Goal: Task Accomplishment & Management: Use online tool/utility

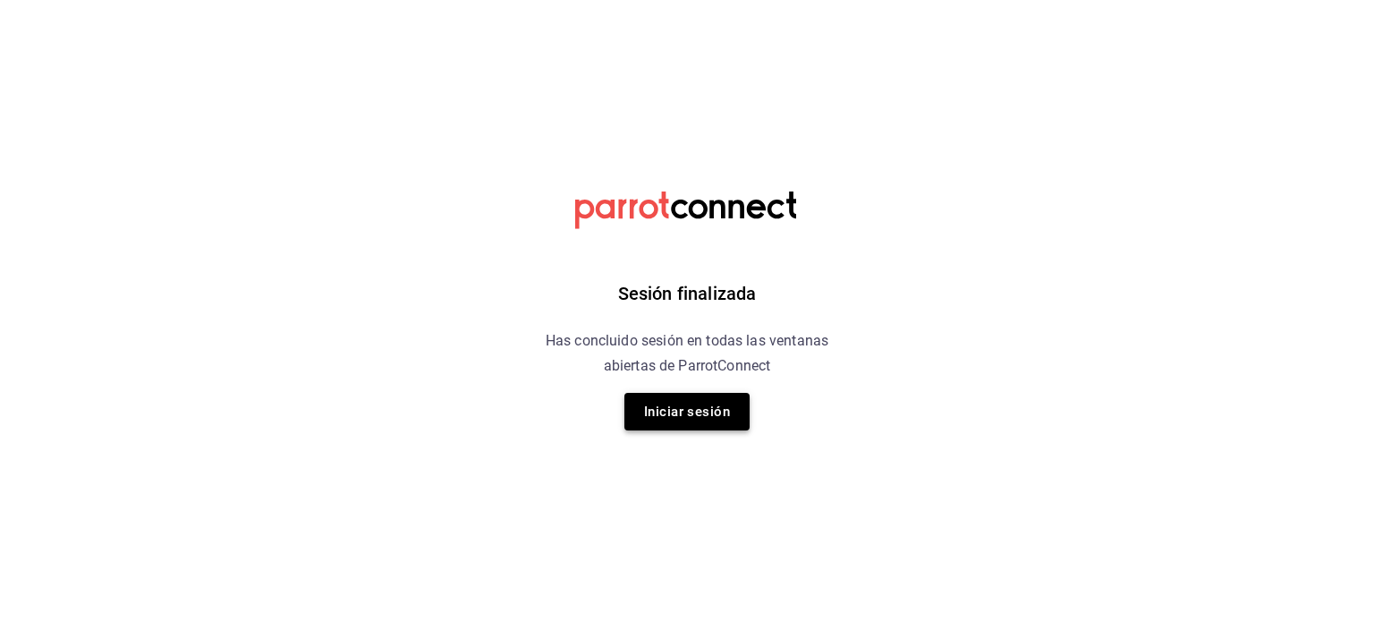
click at [694, 410] on button "Iniciar sesión" at bounding box center [686, 412] width 125 height 38
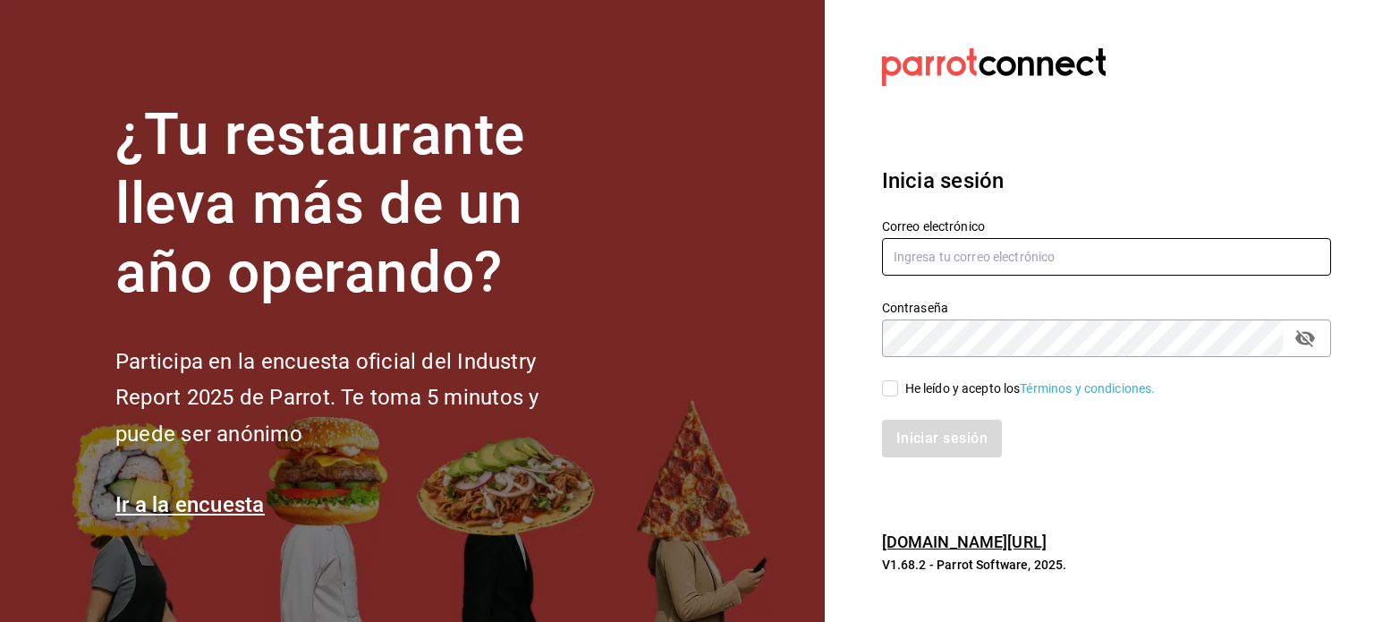
click at [954, 249] on input "text" at bounding box center [1106, 257] width 449 height 38
type input "restaurant.dimitris@gmail.com"
click at [888, 391] on input "He leído y acepto los Términos y condiciones." at bounding box center [890, 388] width 16 height 16
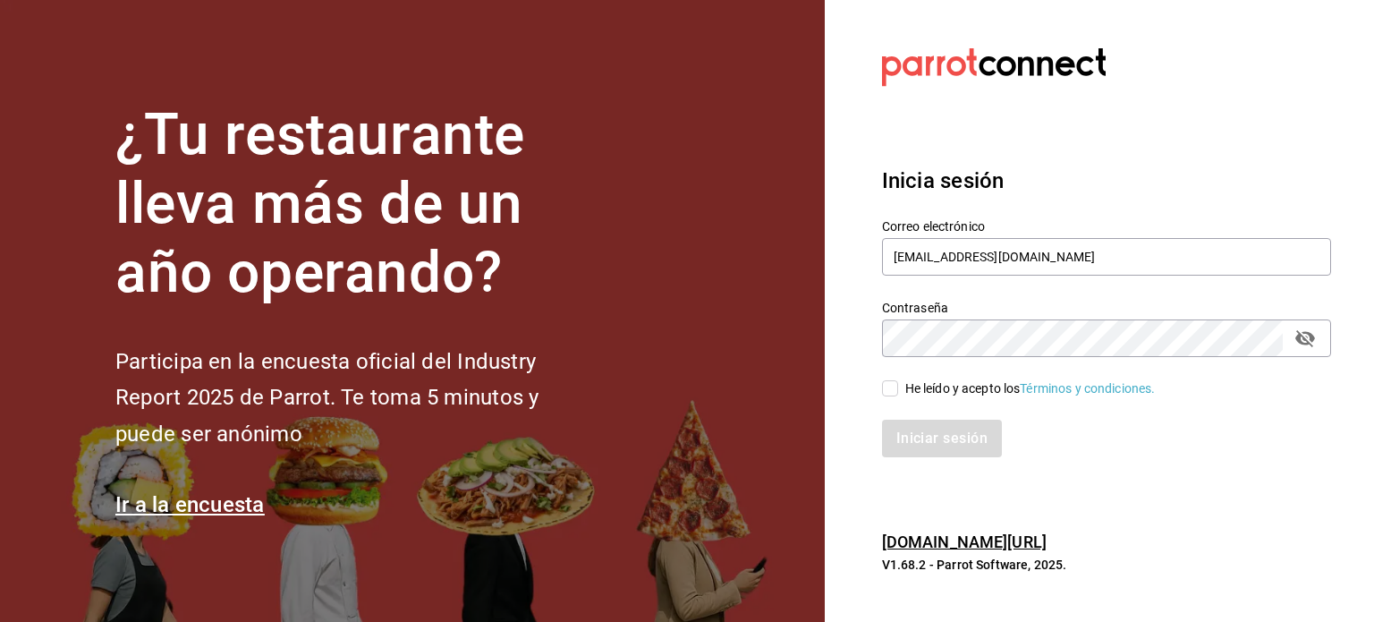
checkbox input "true"
click at [926, 434] on button "Iniciar sesión" at bounding box center [943, 438] width 122 height 38
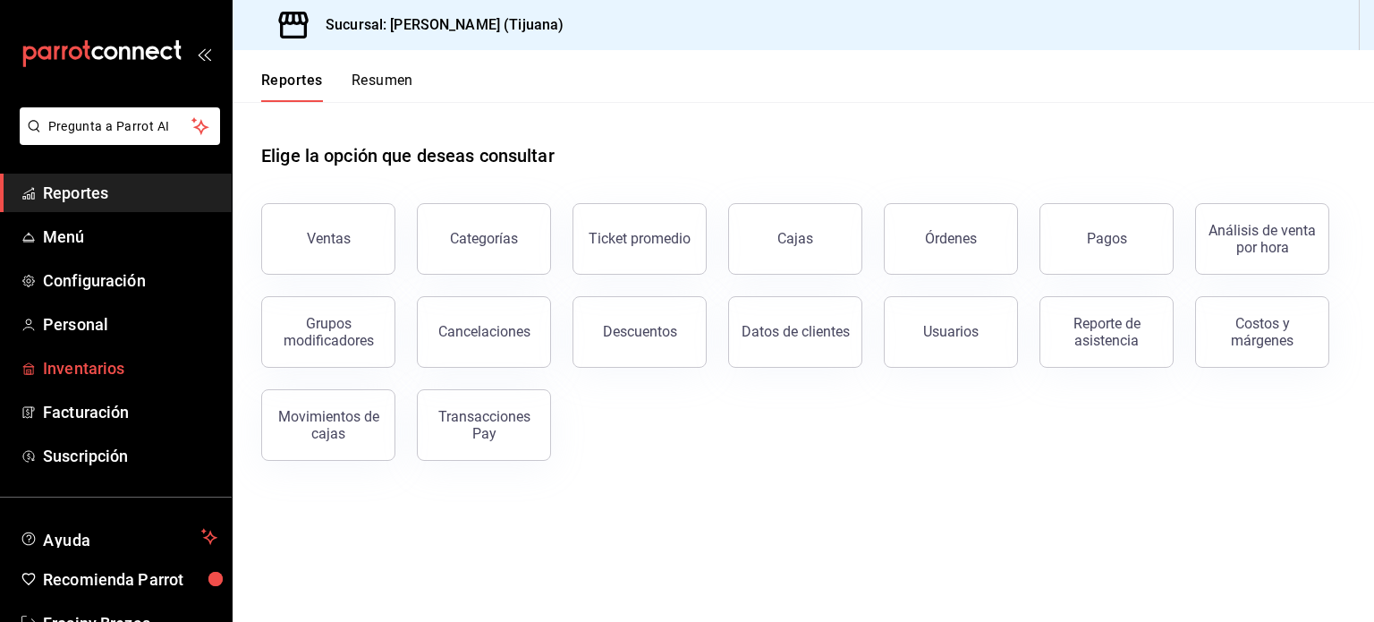
click at [116, 377] on span "Inventarios" at bounding box center [130, 368] width 174 height 24
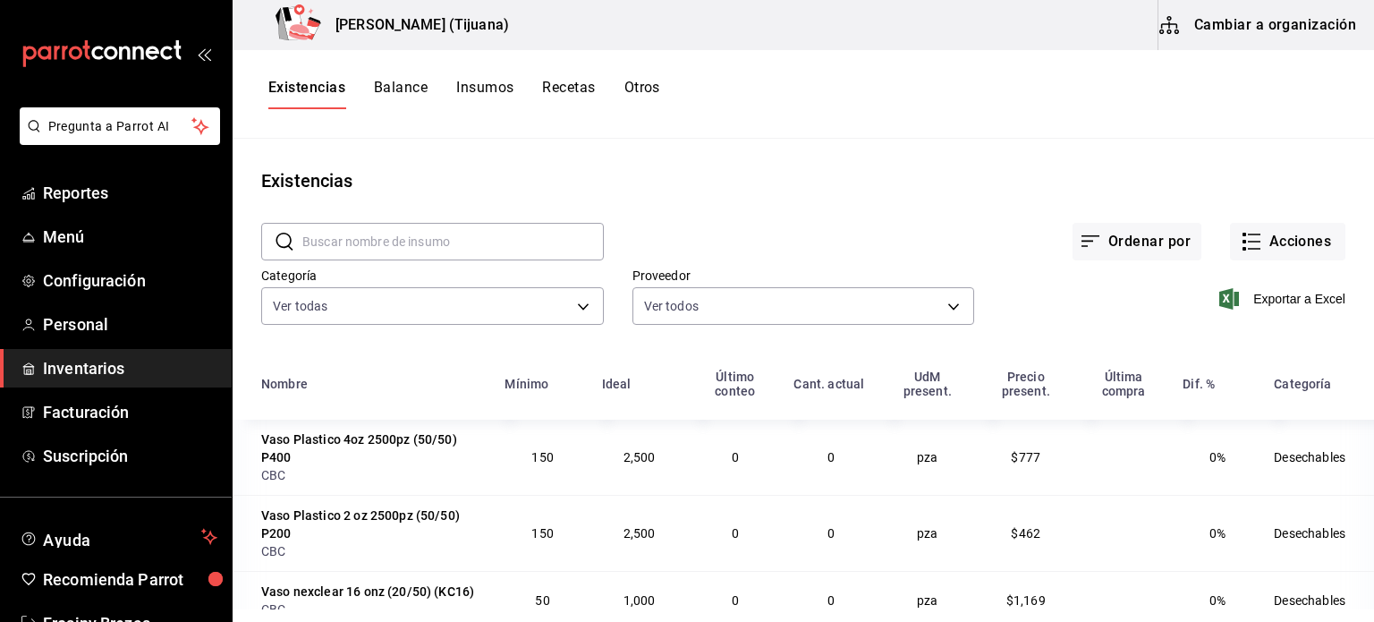
click at [1234, 35] on button "Cambiar a organización" at bounding box center [1258, 25] width 201 height 50
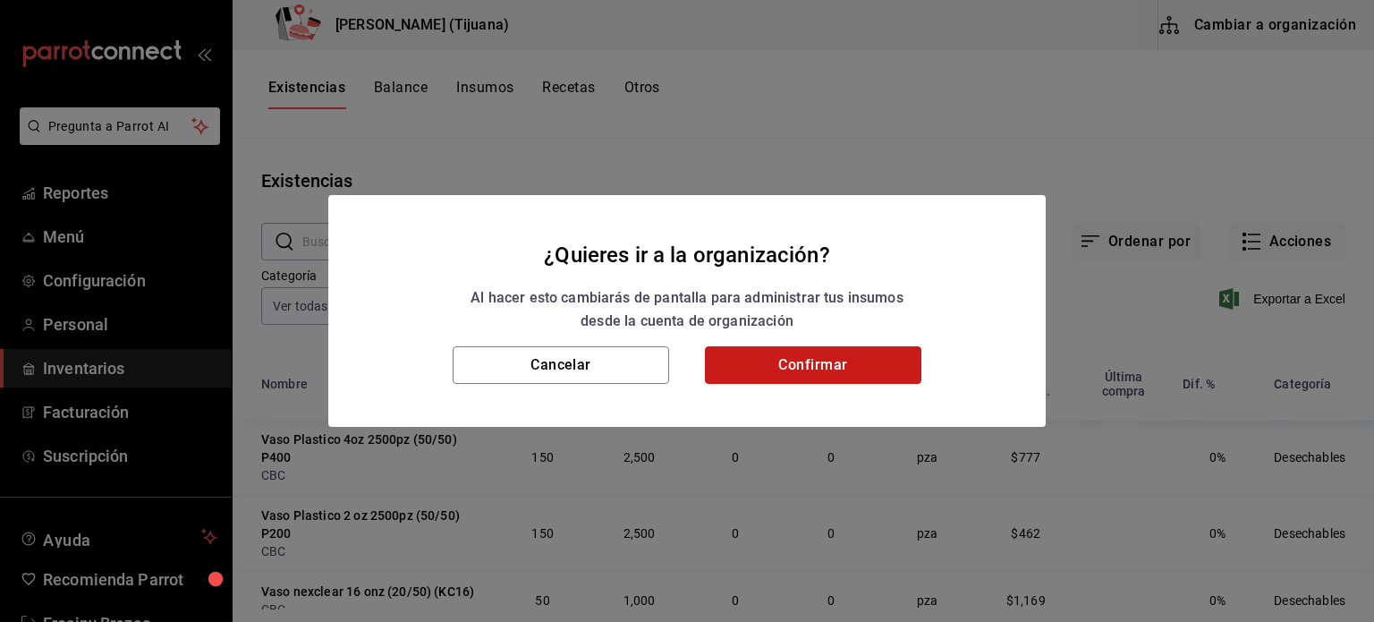
click at [808, 364] on button "Confirmar" at bounding box center [813, 365] width 216 height 38
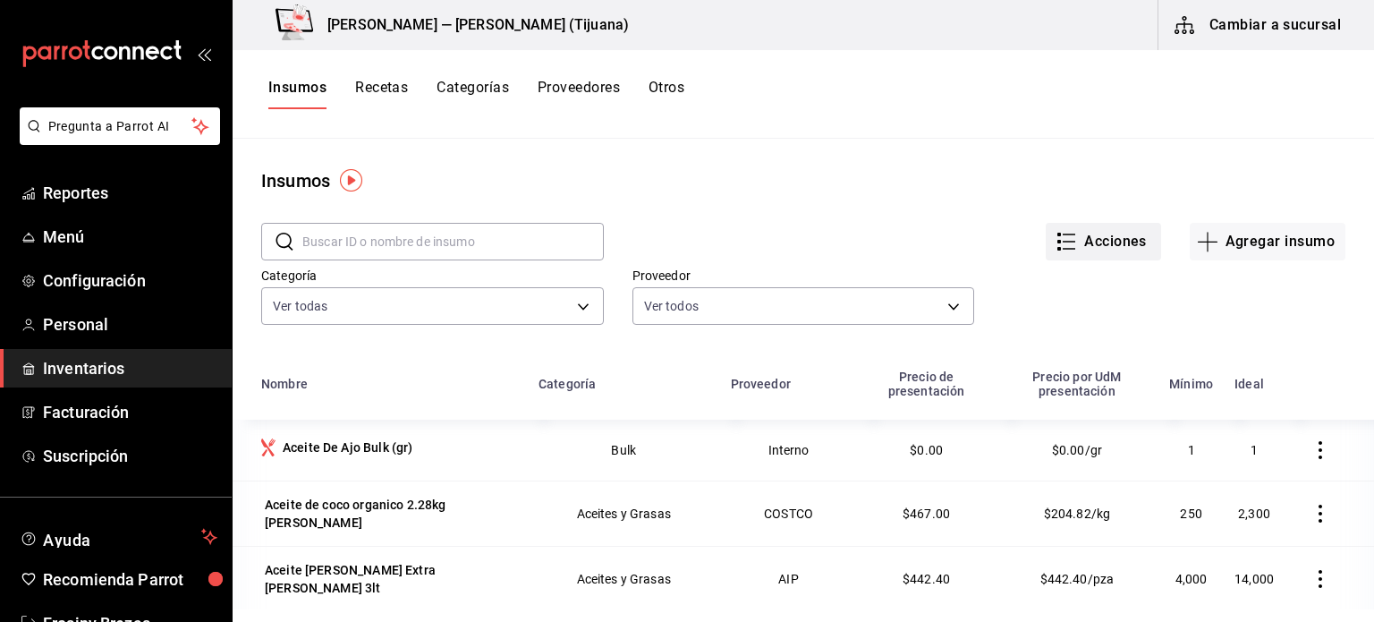
click at [1071, 246] on button "Acciones" at bounding box center [1102, 242] width 115 height 38
click at [1062, 222] on div "Importar lista de insumos" at bounding box center [1053, 219] width 144 height 19
click at [0, 0] on input "Importar lista de insumos" at bounding box center [0, 0] width 0 height 0
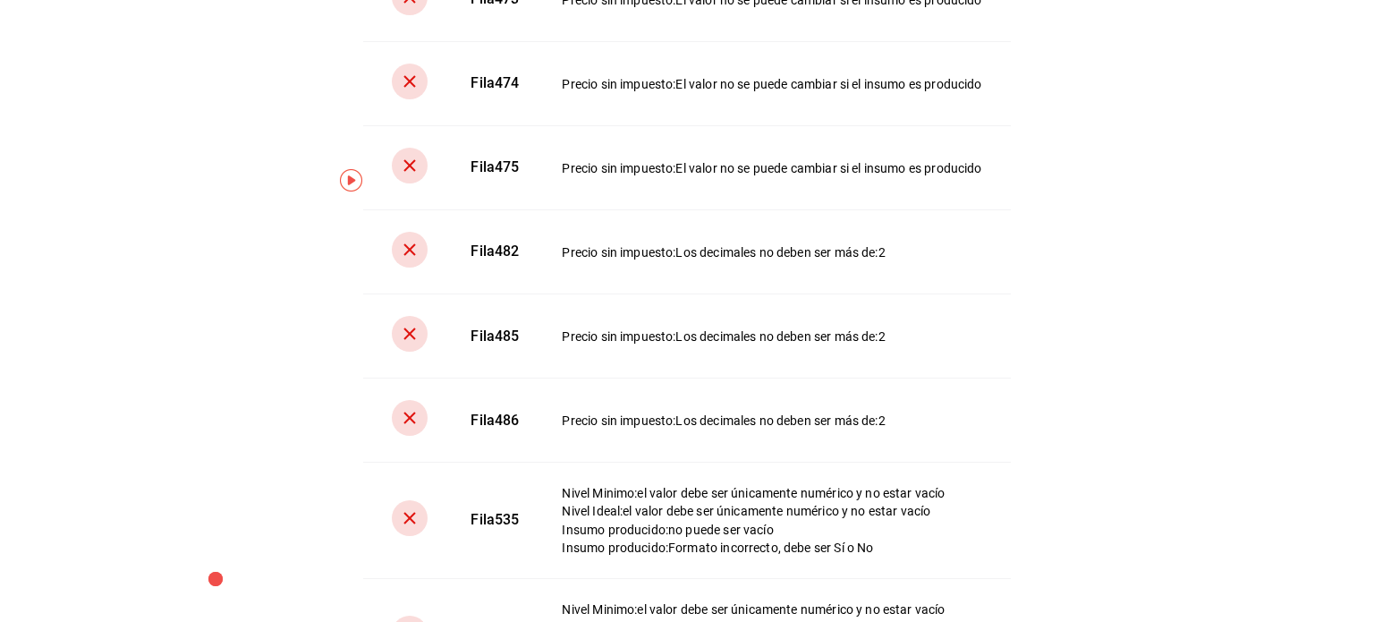
scroll to position [10104, 0]
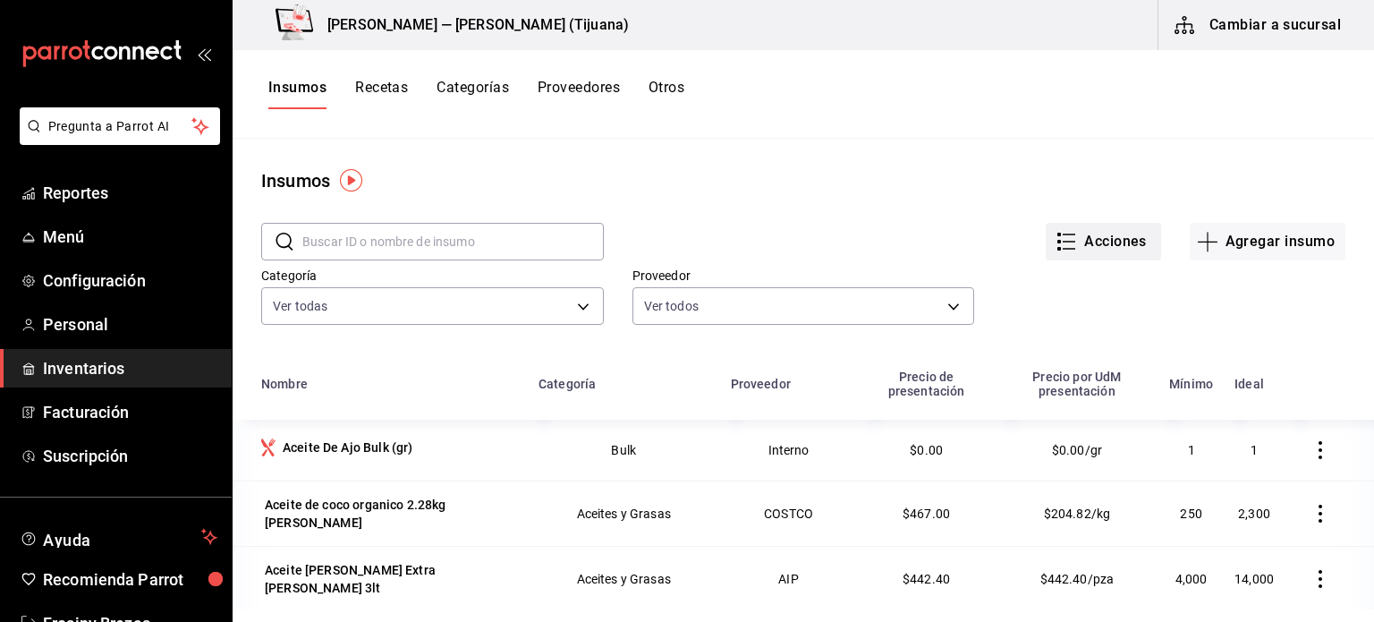
click at [1084, 242] on button "Acciones" at bounding box center [1102, 242] width 115 height 38
click at [988, 201] on li "Importar lista de insumos" at bounding box center [1053, 219] width 187 height 47
click at [1011, 221] on div "Importar lista de insumos" at bounding box center [1053, 219] width 144 height 19
click at [0, 0] on input "Importar lista de insumos" at bounding box center [0, 0] width 0 height 0
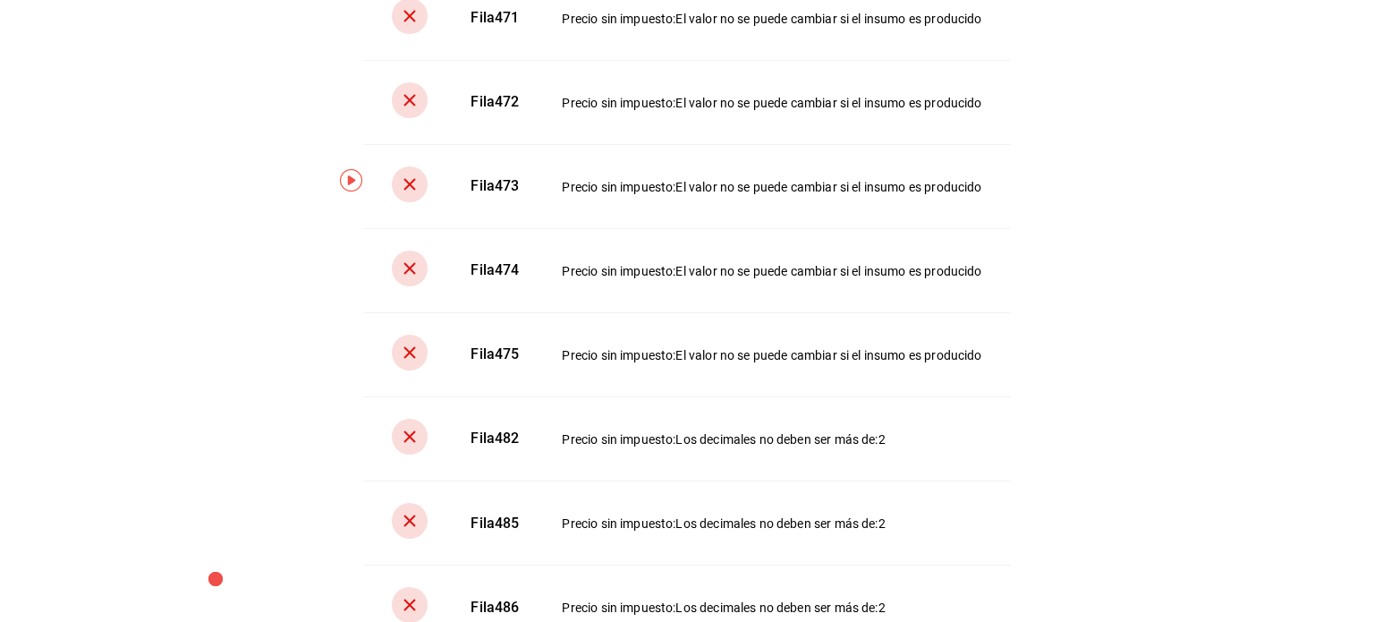
scroll to position [9758, 0]
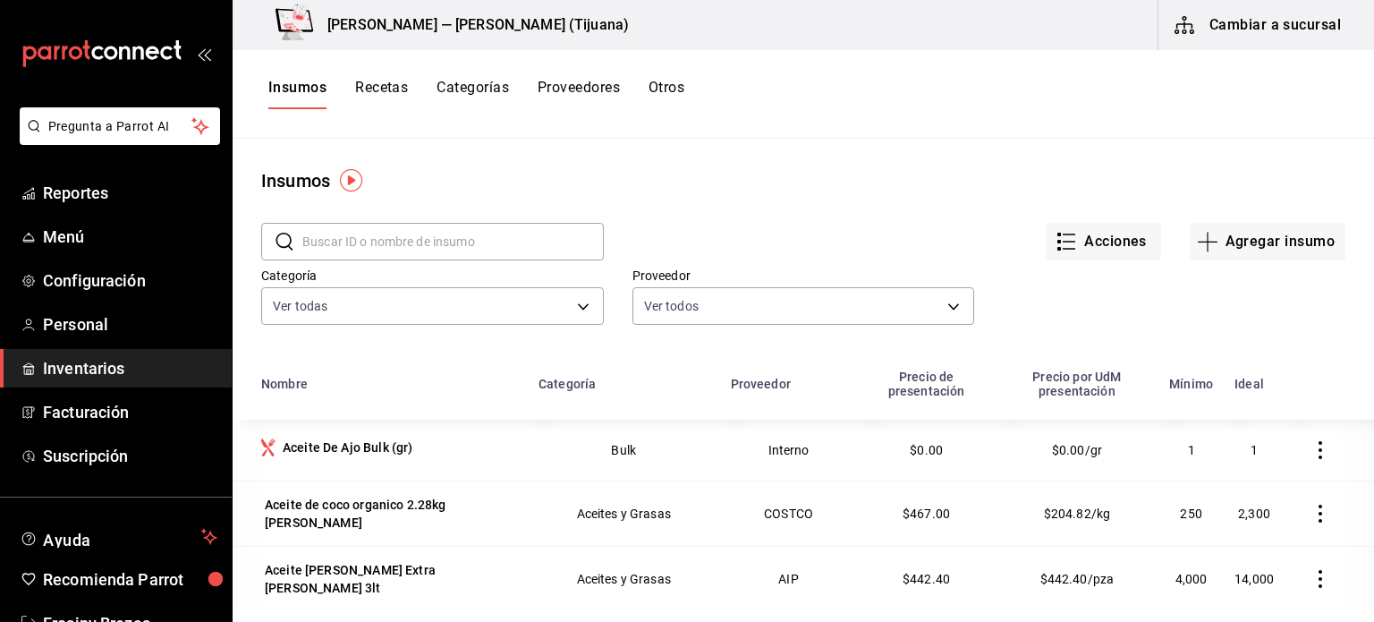
scroll to position [0, 0]
click at [1084, 241] on button "Acciones" at bounding box center [1102, 242] width 115 height 38
click at [1059, 223] on div "Importar lista de insumos" at bounding box center [1053, 219] width 144 height 19
click at [0, 0] on input "Importar lista de insumos" at bounding box center [0, 0] width 0 height 0
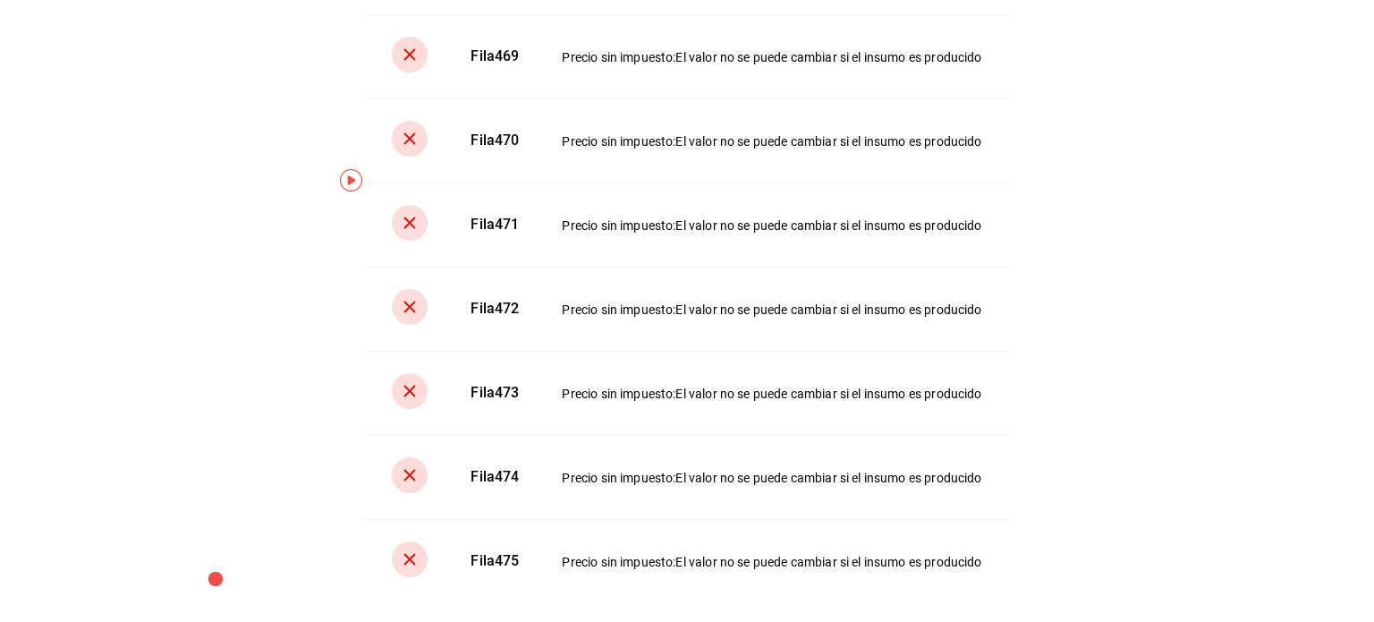
scroll to position [9507, 0]
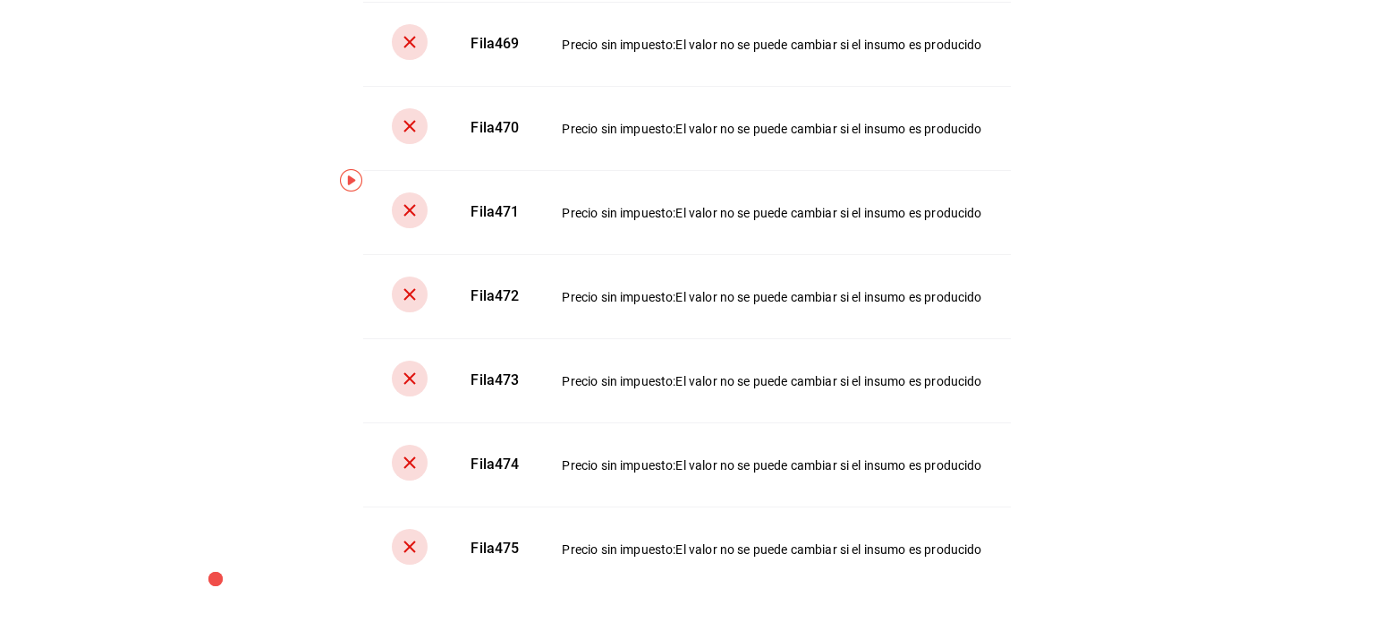
click at [0, 0] on input "Cargar plantilla" at bounding box center [0, 0] width 0 height 0
